Goal: Find specific page/section: Find specific page/section

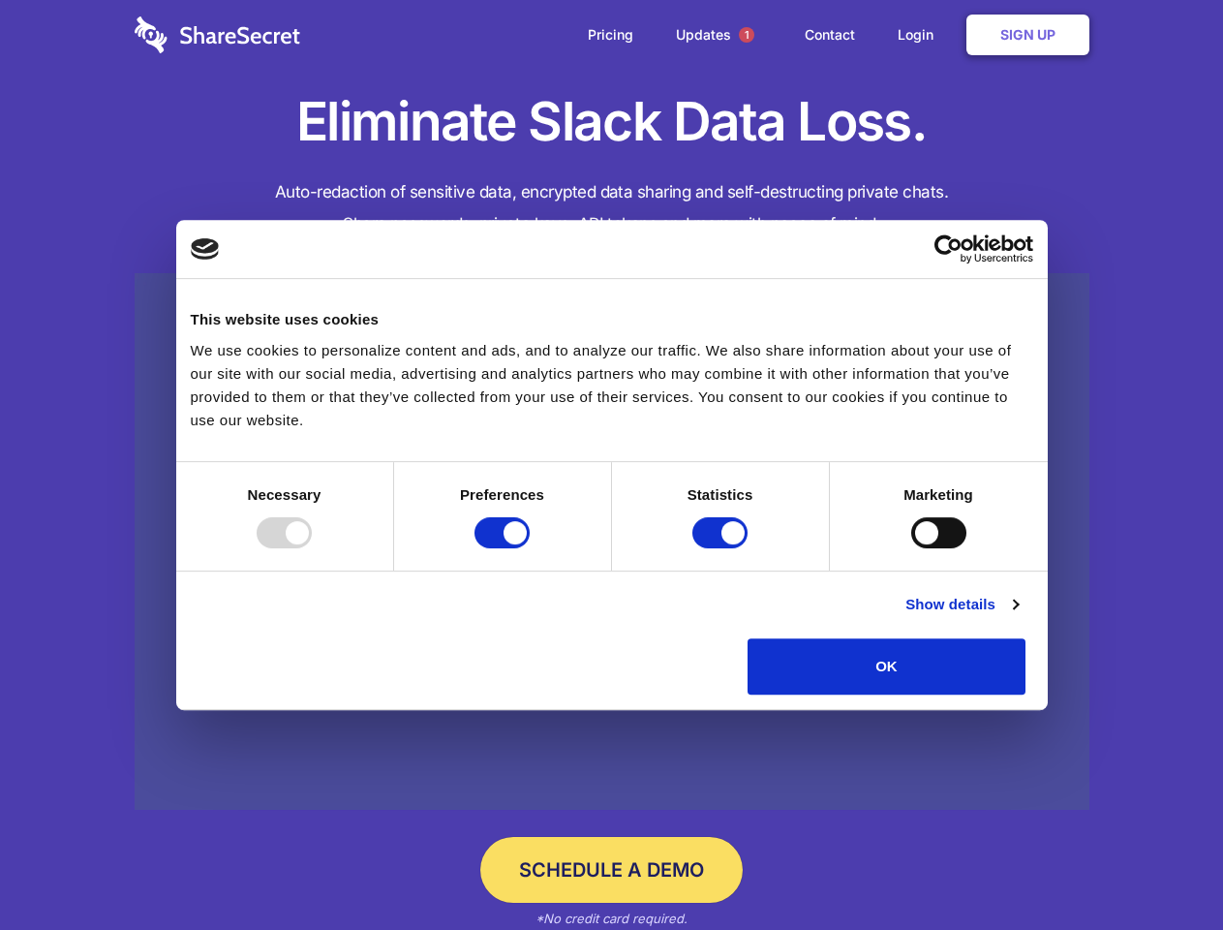
click at [312, 548] on div at bounding box center [284, 532] width 55 height 31
click at [530, 548] on input "Preferences" at bounding box center [502, 532] width 55 height 31
checkbox input "false"
click at [723, 548] on input "Statistics" at bounding box center [720, 532] width 55 height 31
checkbox input "false"
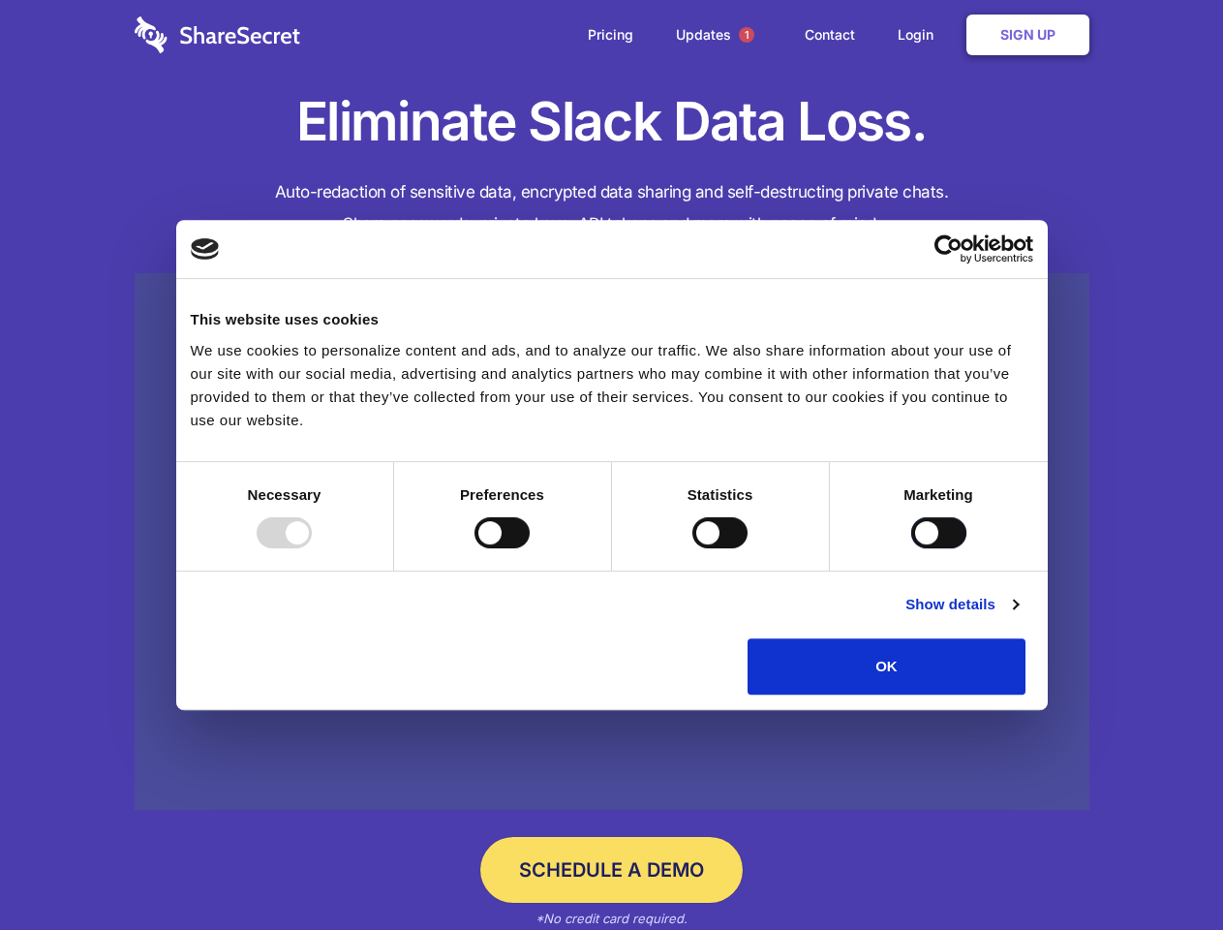
click at [912, 548] on input "Marketing" at bounding box center [939, 532] width 55 height 31
checkbox input "true"
click at [1018, 616] on link "Show details" at bounding box center [962, 604] width 112 height 23
click at [0, 0] on li "Necessary 7 Necessary cookies help make a website usable by enabling basic func…" at bounding box center [0, 0] width 0 height 0
click at [746, 35] on span "1" at bounding box center [746, 34] width 15 height 15
